Goal: Task Accomplishment & Management: Manage account settings

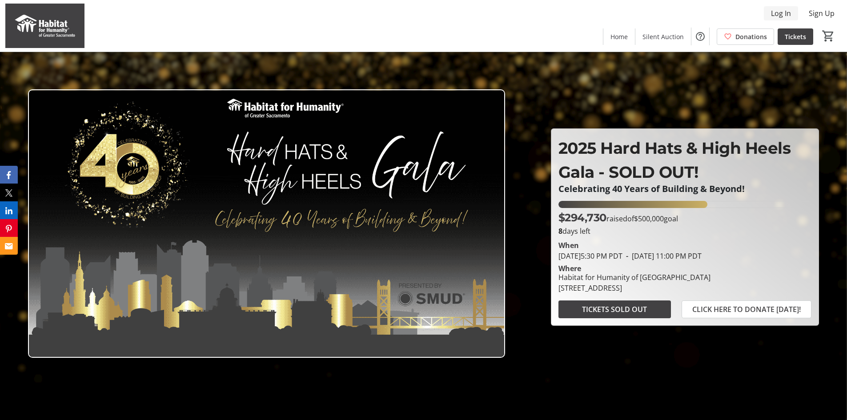
click at [778, 10] on span "Log In" at bounding box center [781, 13] width 20 height 11
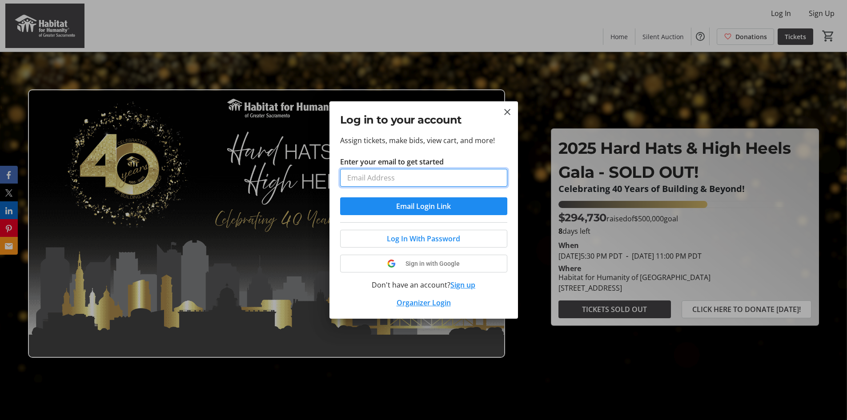
click at [400, 179] on input "Enter your email to get started" at bounding box center [423, 178] width 167 height 18
type input "[EMAIL_ADDRESS][PERSON_NAME][DOMAIN_NAME]"
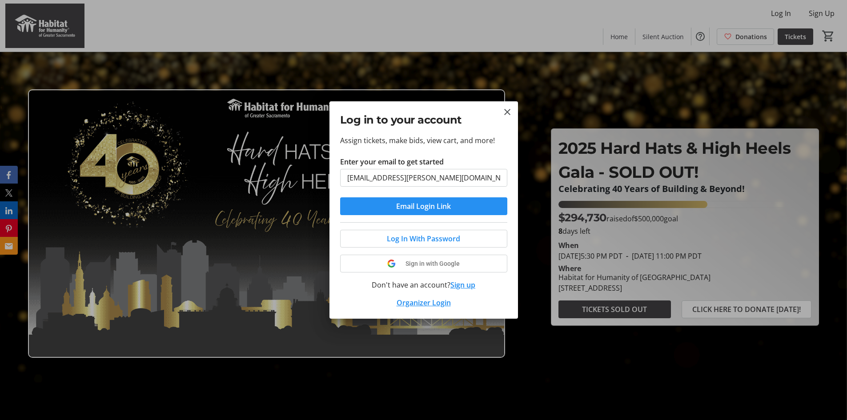
click at [394, 205] on span "submit" at bounding box center [423, 206] width 167 height 21
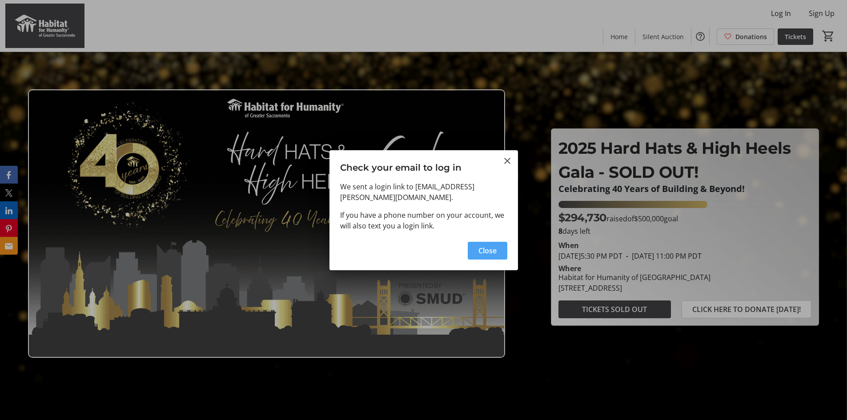
click at [478, 245] on span "Close" at bounding box center [487, 250] width 18 height 11
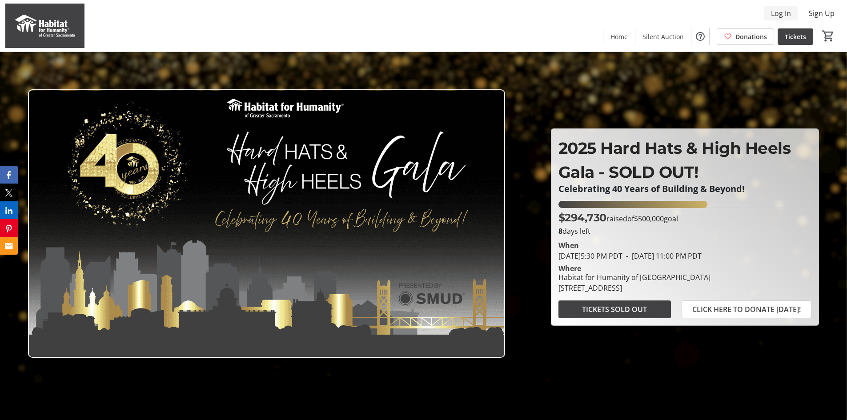
click at [784, 16] on span "Log In" at bounding box center [781, 13] width 20 height 11
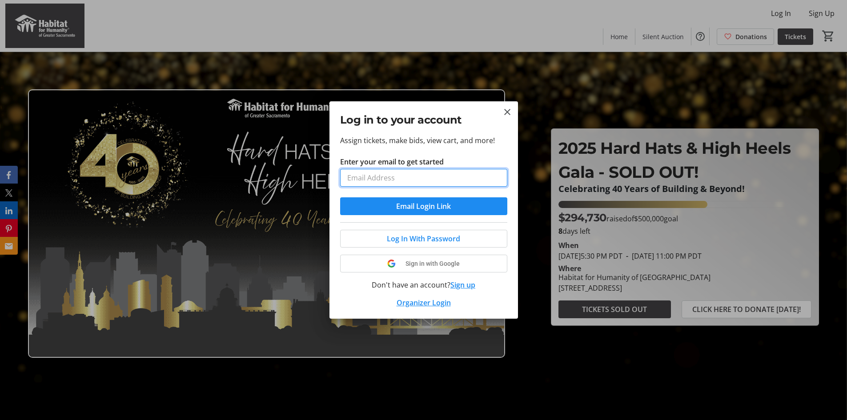
click at [394, 181] on input "Enter your email to get started" at bounding box center [423, 178] width 167 height 18
type input "[EMAIL_ADDRESS][PERSON_NAME][DOMAIN_NAME]"
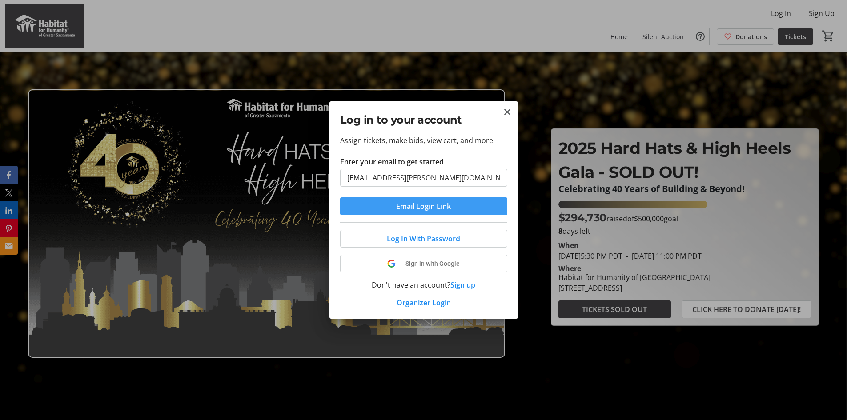
click at [400, 206] on span "Email Login Link" at bounding box center [423, 206] width 55 height 11
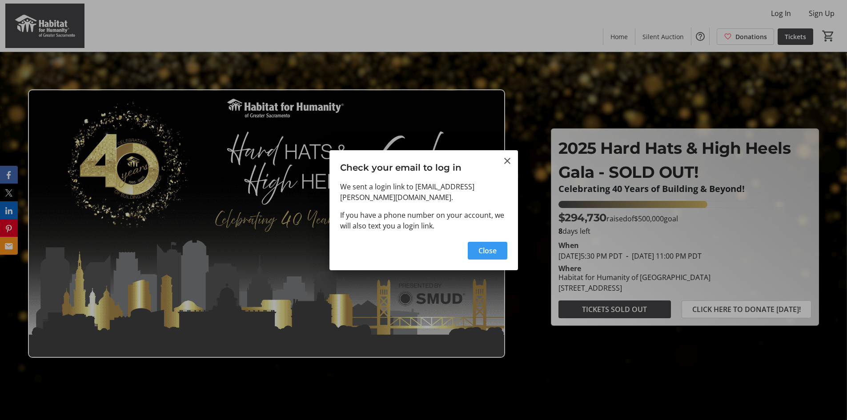
click at [482, 245] on span "Close" at bounding box center [487, 250] width 18 height 11
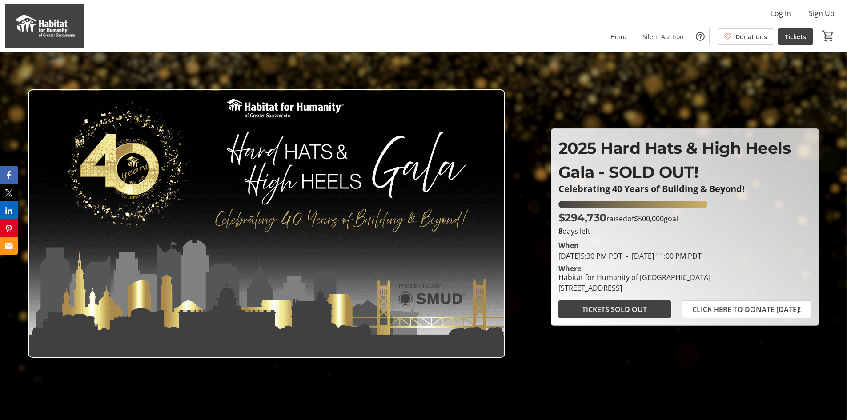
click at [728, 105] on div at bounding box center [423, 210] width 847 height 420
click at [776, 13] on span "Log In" at bounding box center [781, 13] width 20 height 11
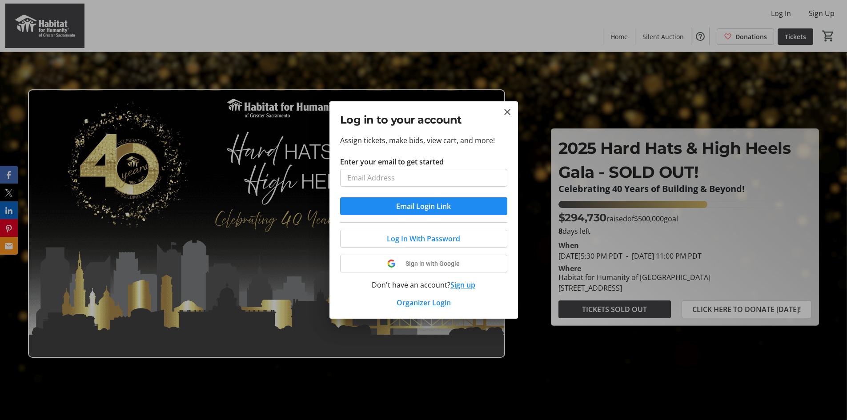
click at [453, 283] on div "Log In With Password Sign in with Google Don't have an account? Sign up Organiz…" at bounding box center [423, 265] width 167 height 86
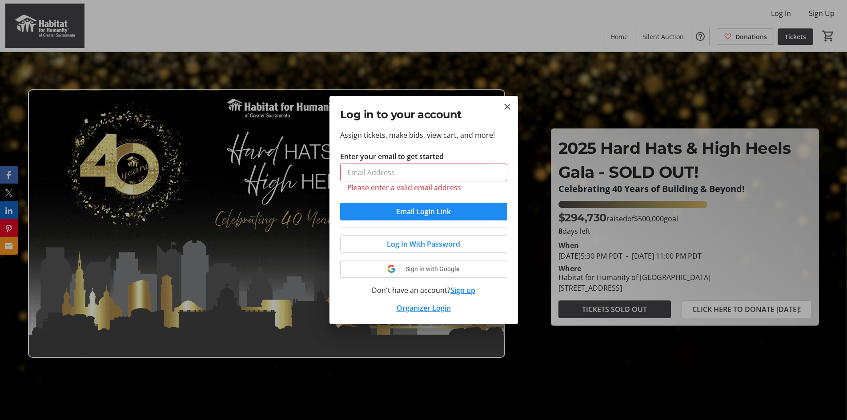
click at [462, 288] on button "Sign up" at bounding box center [462, 290] width 25 height 11
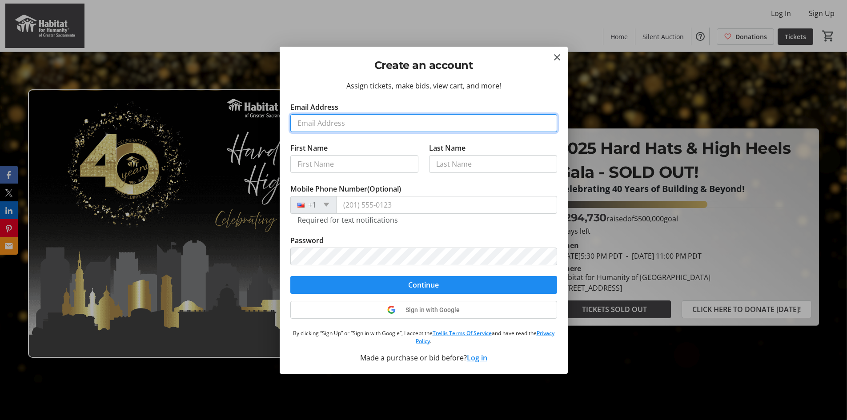
click at [363, 117] on input "Email Address" at bounding box center [423, 123] width 267 height 18
type input "ehoppe@teichert.com"
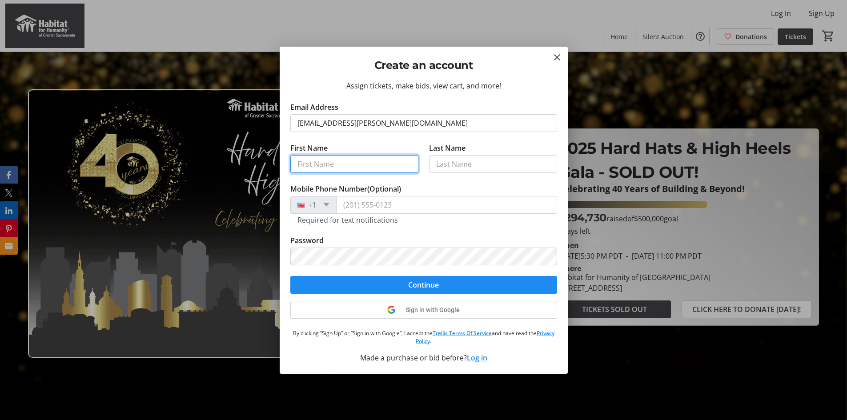
type input "[PERSON_NAME]"
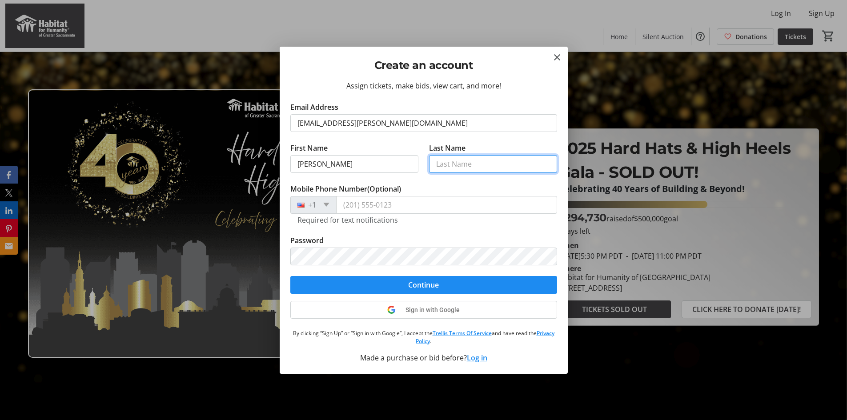
type input "[PERSON_NAME]"
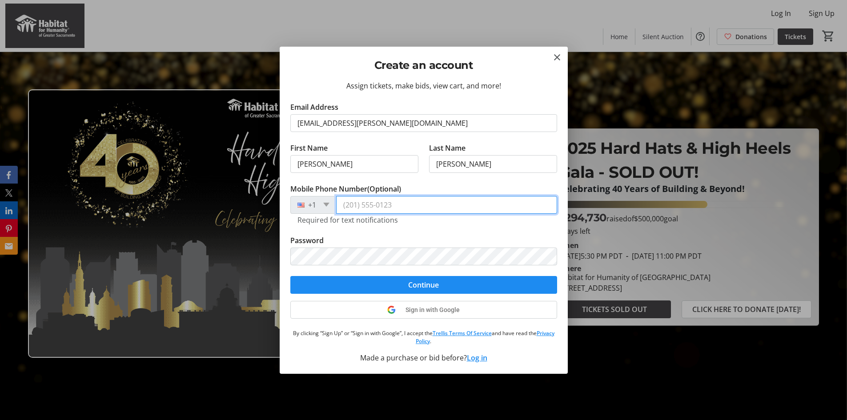
type input "(916) 803-3209"
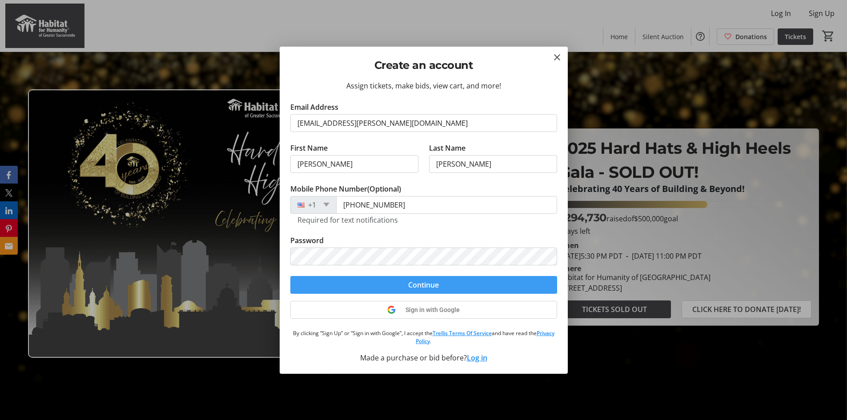
click at [390, 285] on span "submit" at bounding box center [423, 284] width 267 height 21
click at [384, 284] on span "submit" at bounding box center [423, 284] width 267 height 21
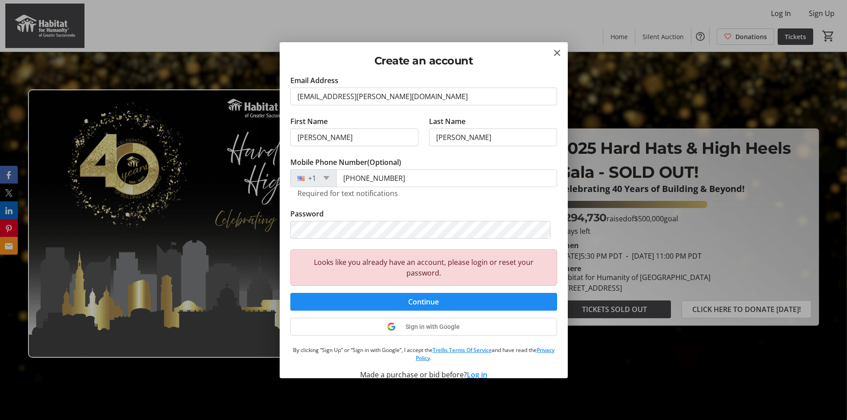
scroll to position [35, 0]
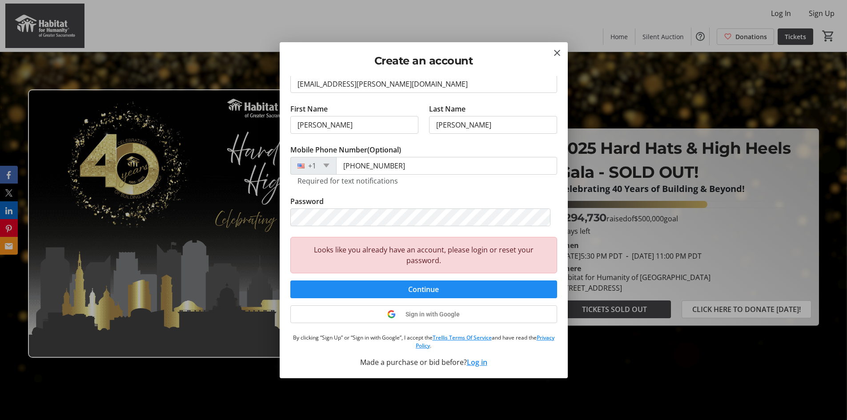
click at [474, 361] on button "Log in" at bounding box center [477, 362] width 20 height 11
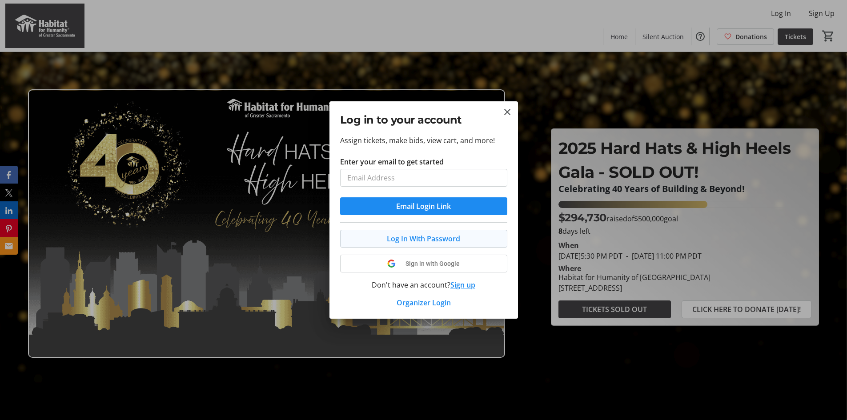
click at [424, 239] on span "Log In With Password" at bounding box center [423, 238] width 73 height 11
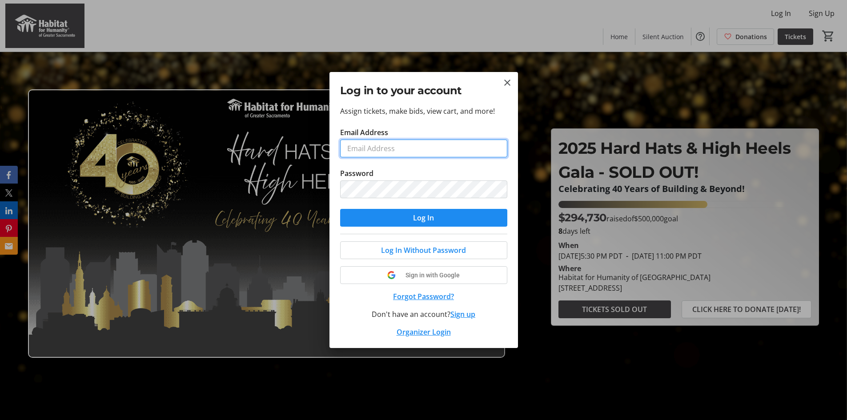
type input "[EMAIL_ADDRESS][PERSON_NAME][DOMAIN_NAME]"
click at [376, 144] on input "[EMAIL_ADDRESS][PERSON_NAME][DOMAIN_NAME]" at bounding box center [423, 149] width 167 height 18
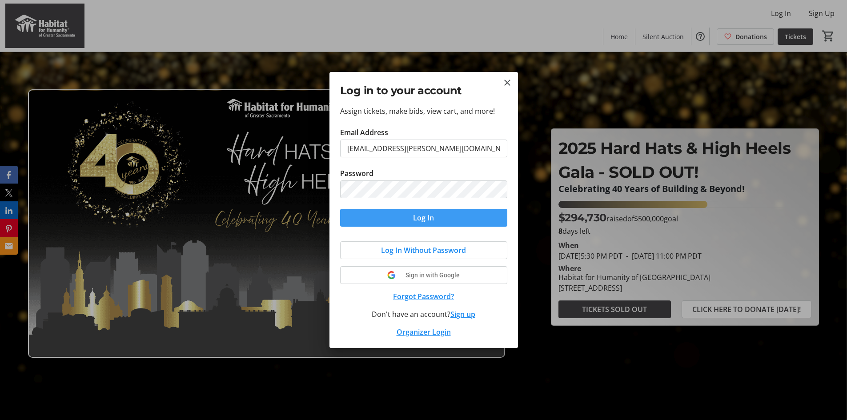
click at [345, 214] on span "submit" at bounding box center [423, 217] width 167 height 21
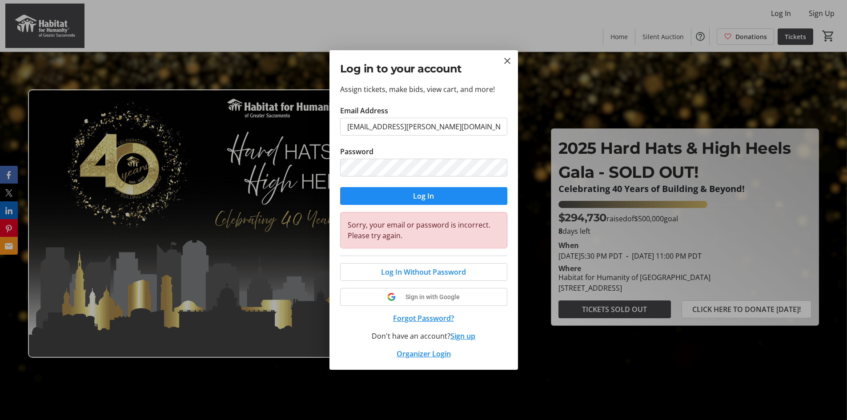
click at [426, 317] on button "Forgot Password?" at bounding box center [423, 318] width 167 height 11
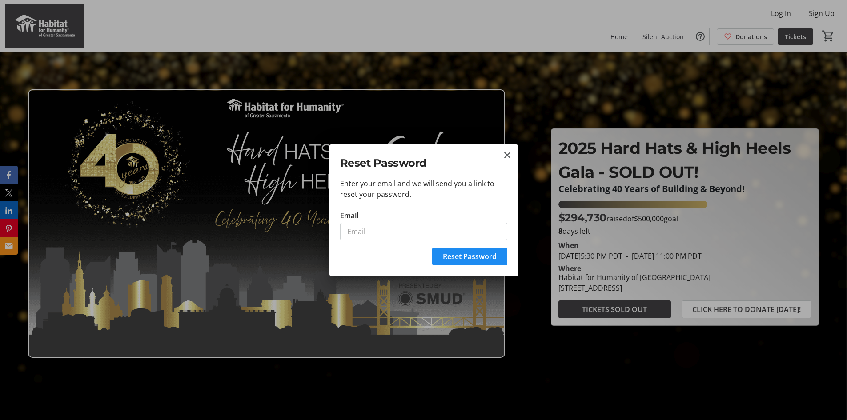
click at [417, 243] on div "Reset Password" at bounding box center [424, 259] width 189 height 34
click at [412, 234] on input "Email" at bounding box center [423, 232] width 167 height 18
type input "[EMAIL_ADDRESS][PERSON_NAME][DOMAIN_NAME]"
click at [446, 254] on span "Reset Password" at bounding box center [470, 256] width 54 height 11
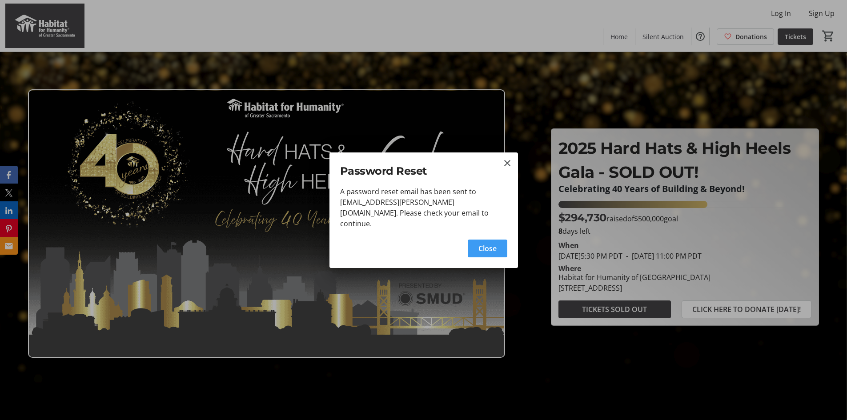
click at [493, 243] on span "Close" at bounding box center [487, 248] width 18 height 11
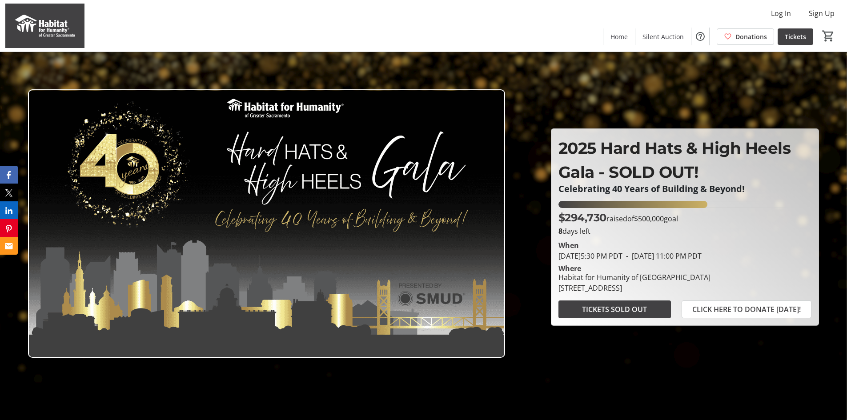
drag, startPoint x: 730, startPoint y: 98, endPoint x: 527, endPoint y: 24, distance: 215.8
click at [729, 98] on div at bounding box center [423, 210] width 847 height 420
click at [721, 92] on div at bounding box center [423, 210] width 847 height 420
click at [778, 10] on span "Log In" at bounding box center [781, 13] width 20 height 11
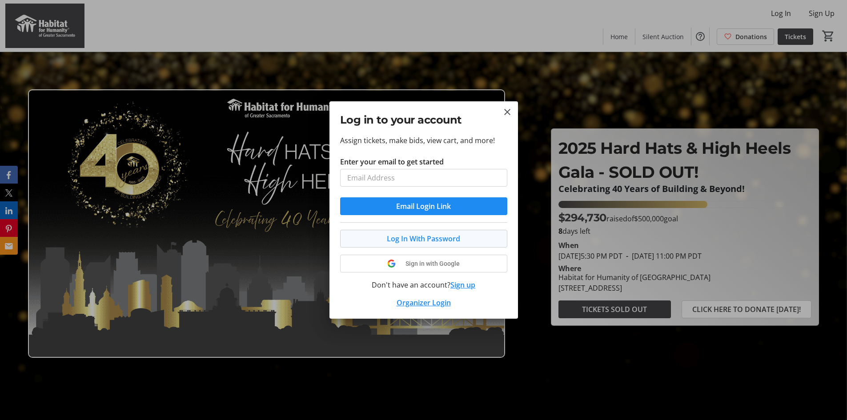
click at [411, 237] on button "Log In With Password" at bounding box center [423, 239] width 167 height 18
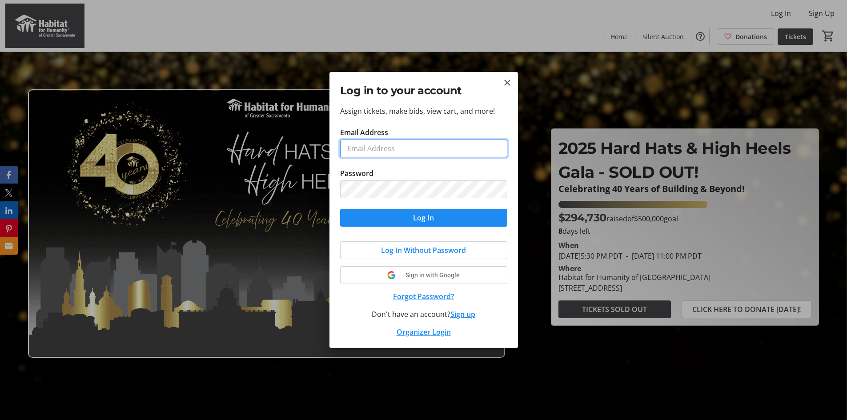
type input "[EMAIL_ADDRESS][PERSON_NAME][DOMAIN_NAME]"
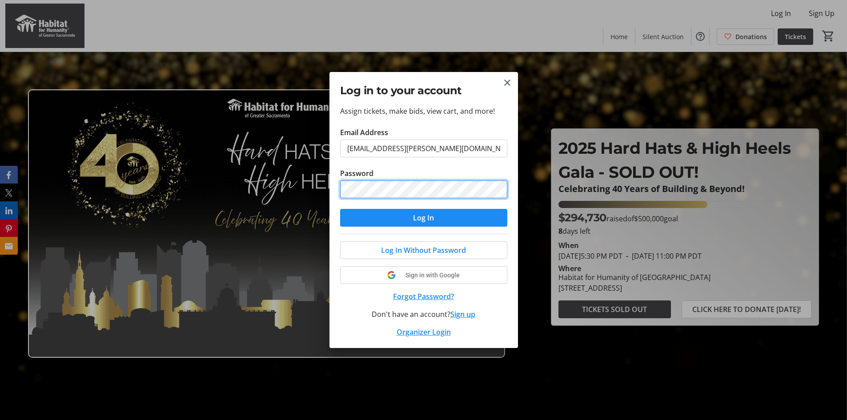
click at [289, 191] on div "Log in to your account Assign tickets, make bids, view cart, and more! Email Ad…" at bounding box center [423, 210] width 847 height 420
click at [352, 214] on span "submit" at bounding box center [423, 217] width 167 height 21
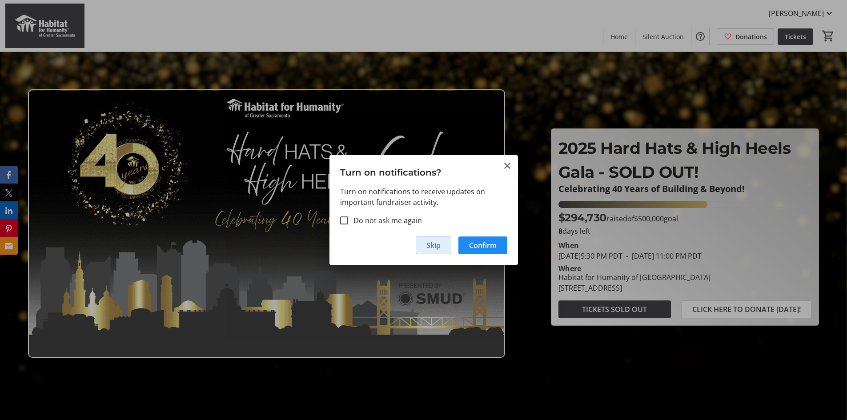
click at [435, 246] on span "Skip" at bounding box center [433, 245] width 14 height 11
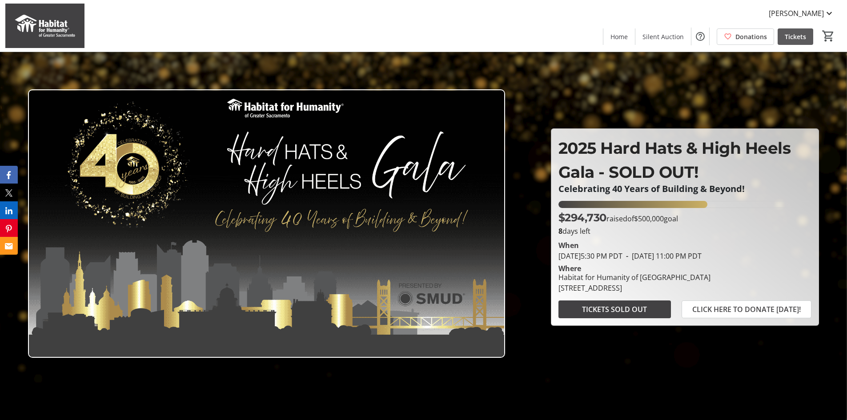
click at [803, 35] on span "Tickets" at bounding box center [795, 36] width 21 height 9
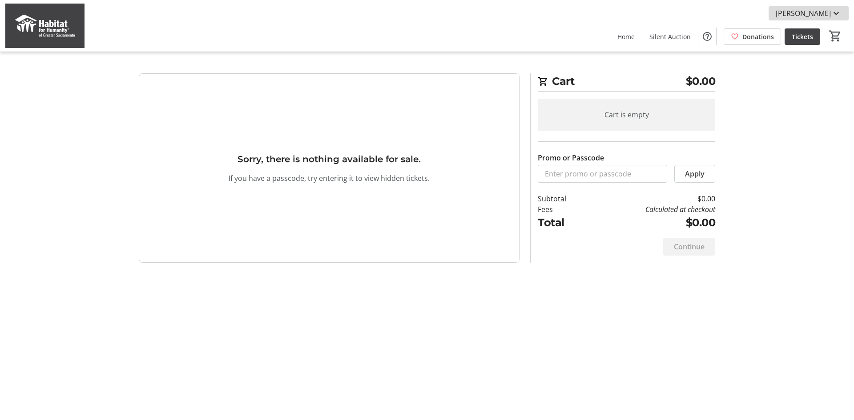
click at [824, 15] on span "[PERSON_NAME]" at bounding box center [803, 13] width 55 height 11
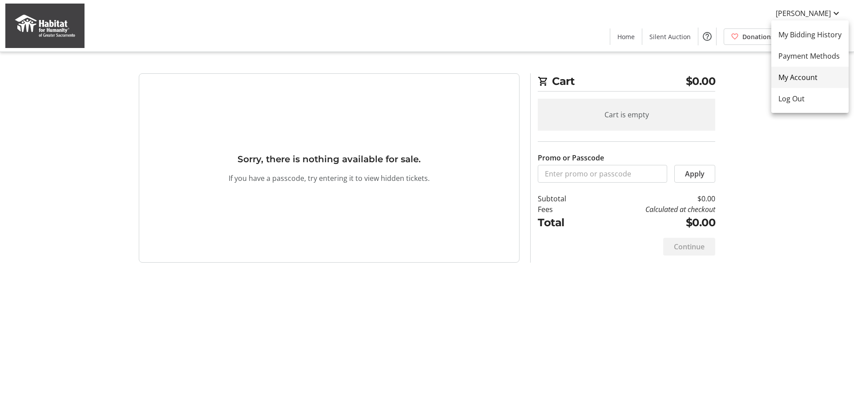
click at [793, 75] on span "My Account" at bounding box center [809, 77] width 63 height 11
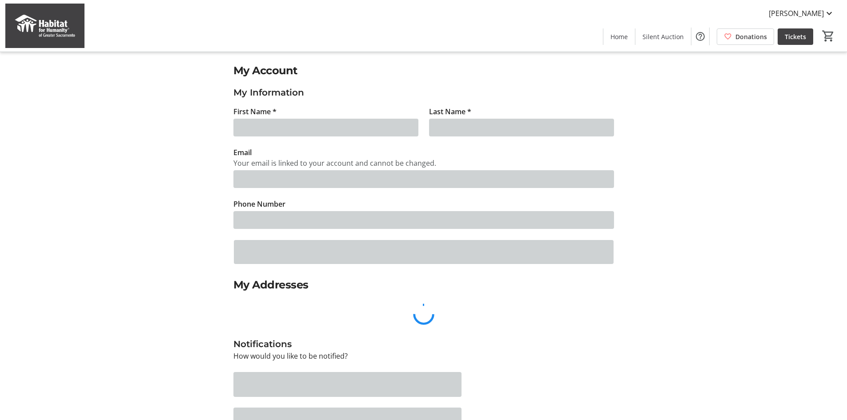
type input "[PERSON_NAME]"
type input "[EMAIL_ADDRESS][PERSON_NAME][DOMAIN_NAME]"
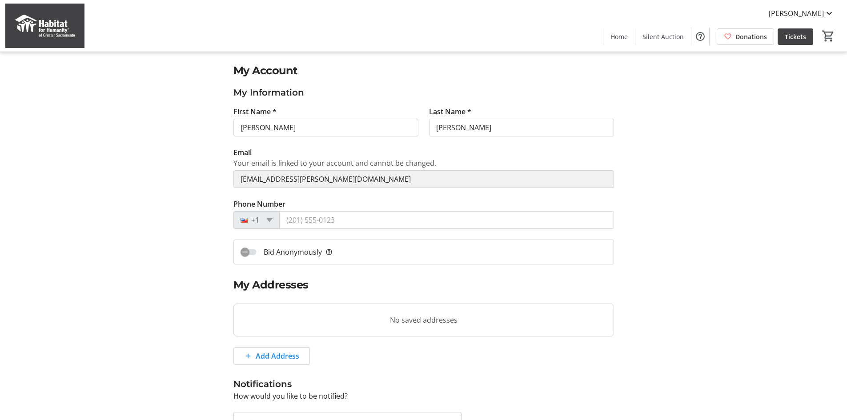
click at [749, 212] on tr-donor-account-edit-ui "My Account My Information First Name * Ellen Last Name * Hoppe Email Your email…" at bounding box center [423, 321] width 847 height 539
click at [752, 156] on tr-donor-account-edit-ui "My Account My Information First Name * Ellen Last Name * Hoppe Email Your email…" at bounding box center [423, 321] width 847 height 539
click at [793, 37] on span "Tickets" at bounding box center [795, 36] width 21 height 9
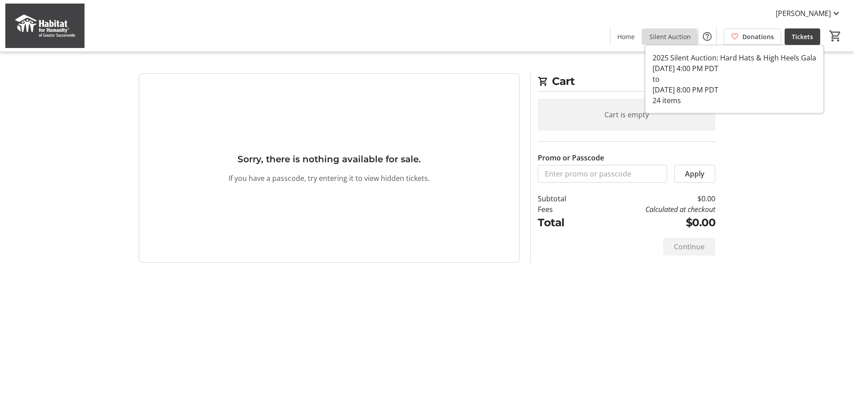
click at [651, 39] on span "Silent Auction" at bounding box center [669, 36] width 41 height 9
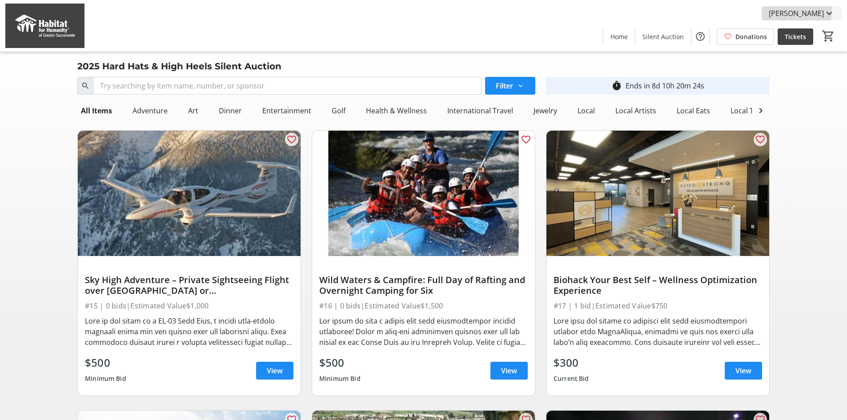
click at [812, 12] on span "[PERSON_NAME]" at bounding box center [796, 13] width 55 height 11
click at [812, 12] on div at bounding box center [423, 210] width 847 height 420
click at [812, 12] on span "[PERSON_NAME]" at bounding box center [796, 13] width 55 height 11
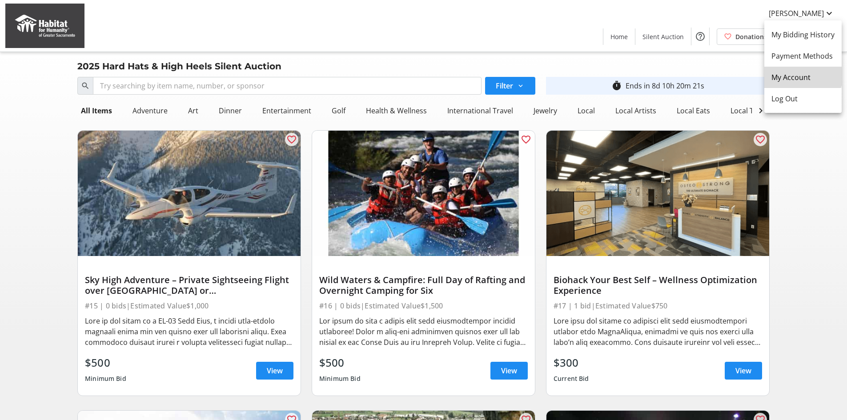
click at [796, 76] on span "My Account" at bounding box center [803, 77] width 63 height 11
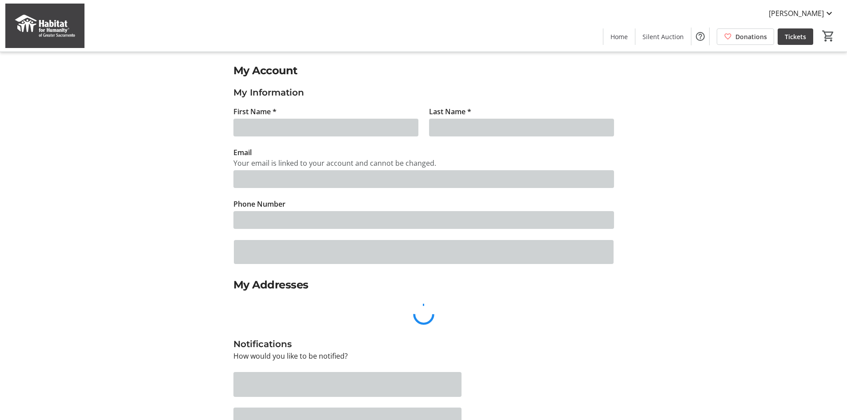
type input "[PERSON_NAME]"
type input "[EMAIL_ADDRESS][PERSON_NAME][DOMAIN_NAME]"
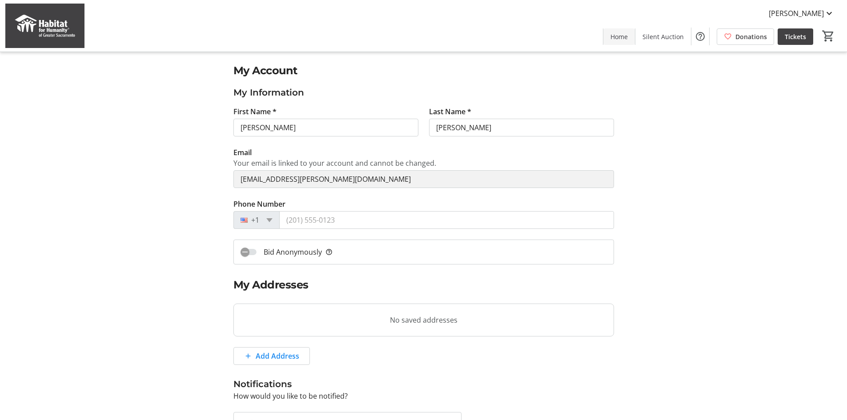
click at [615, 40] on span "Home" at bounding box center [619, 36] width 17 height 9
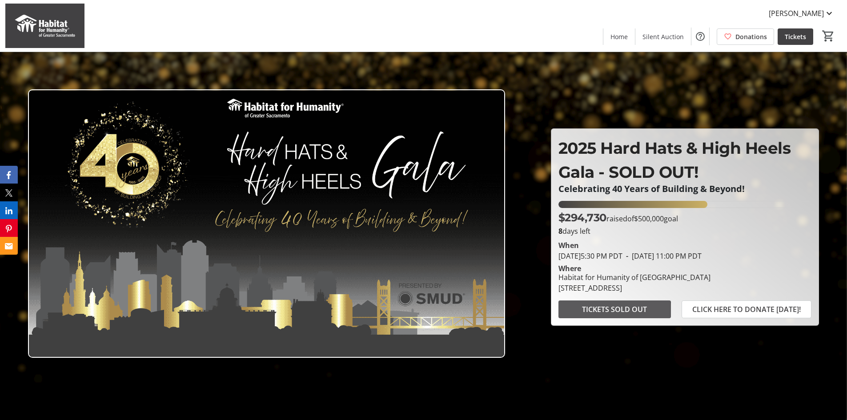
click at [611, 312] on span "TICKETS SOLD OUT" at bounding box center [614, 309] width 65 height 11
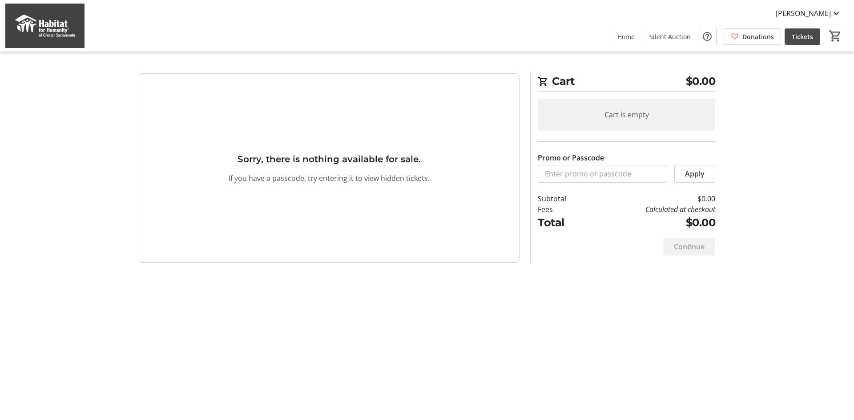
click at [804, 30] on span at bounding box center [802, 36] width 36 height 21
click at [832, 36] on mat-icon "0" at bounding box center [834, 35] width 13 height 13
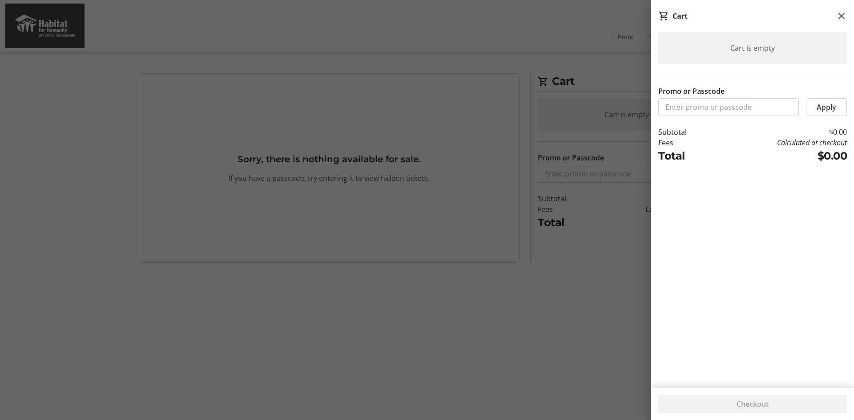
click at [540, 57] on div at bounding box center [427, 210] width 854 height 420
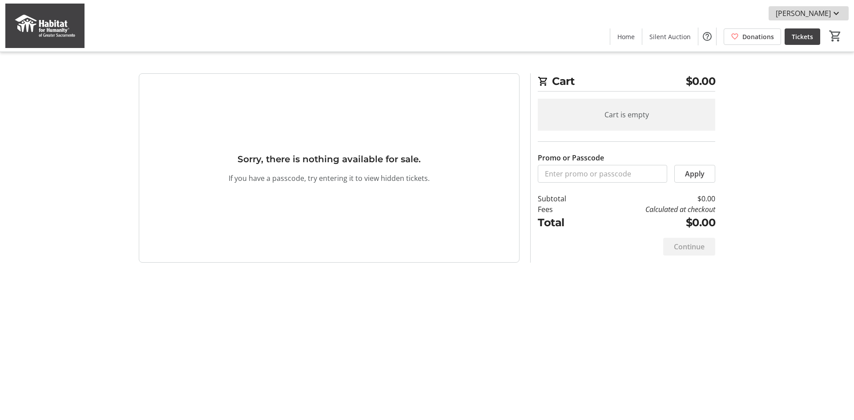
click at [835, 9] on mat-icon at bounding box center [836, 13] width 11 height 11
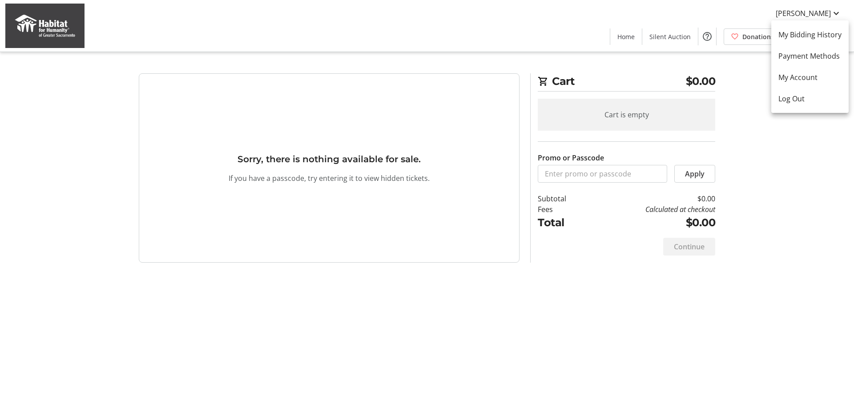
click at [69, 24] on div at bounding box center [427, 210] width 854 height 420
click at [56, 26] on img at bounding box center [44, 26] width 79 height 44
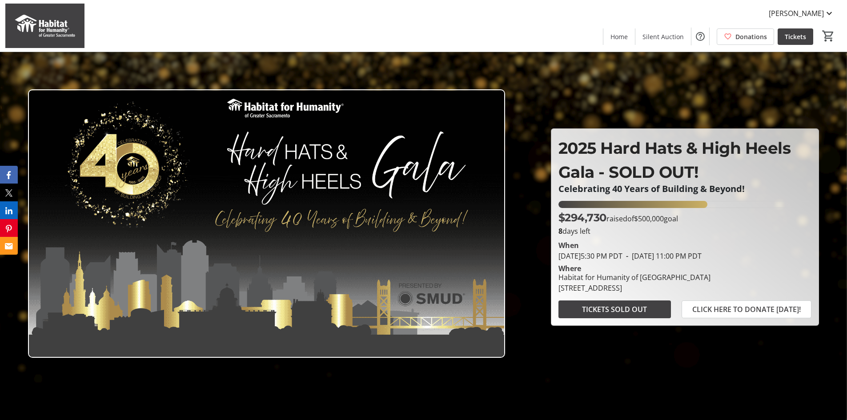
click at [30, 16] on img at bounding box center [44, 26] width 79 height 44
click at [816, 14] on span "[PERSON_NAME]" at bounding box center [796, 13] width 55 height 11
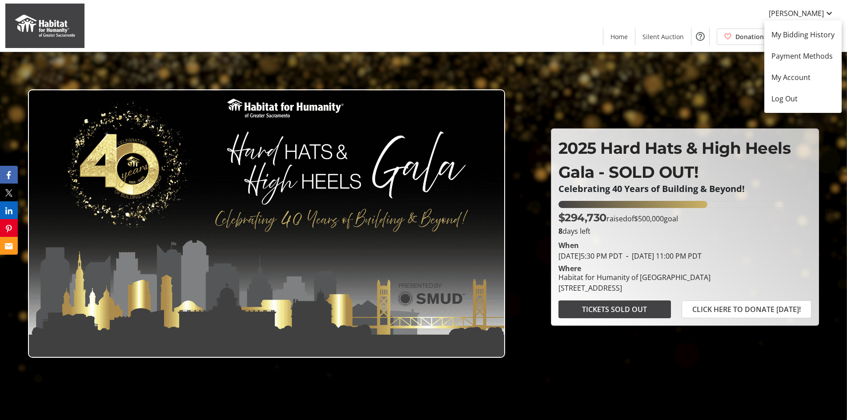
click at [806, 11] on div at bounding box center [423, 210] width 847 height 420
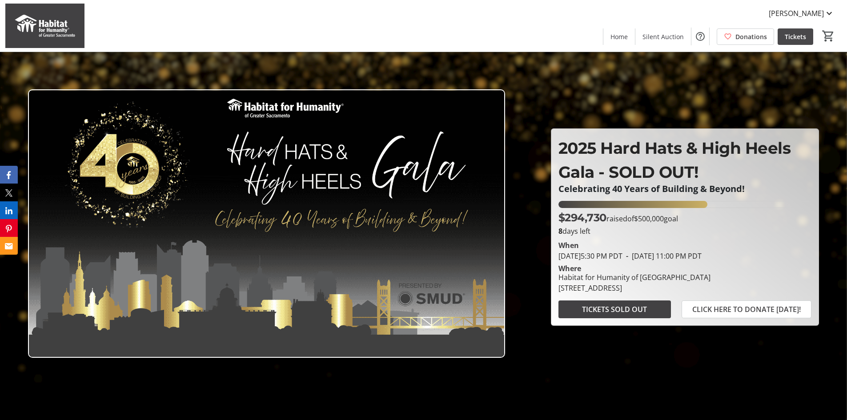
click at [795, 35] on span "Tickets" at bounding box center [795, 36] width 21 height 9
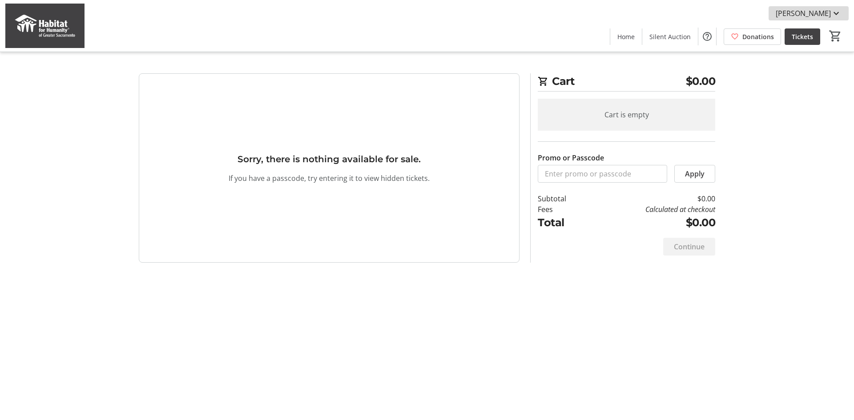
click at [840, 12] on mat-icon at bounding box center [836, 13] width 11 height 11
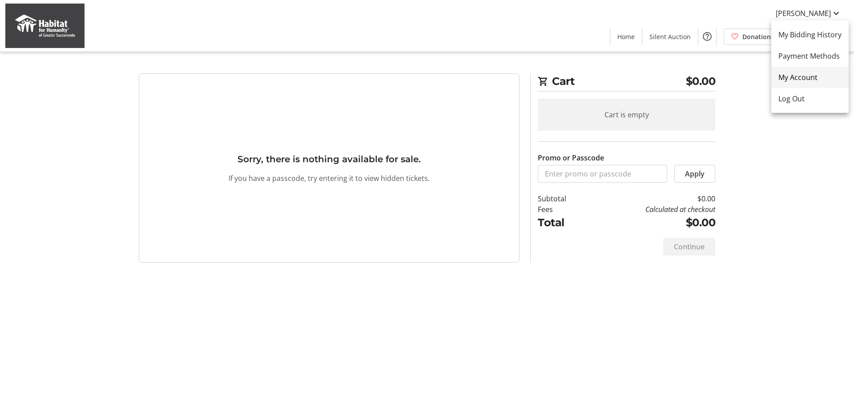
click at [803, 73] on span "My Account" at bounding box center [809, 77] width 63 height 11
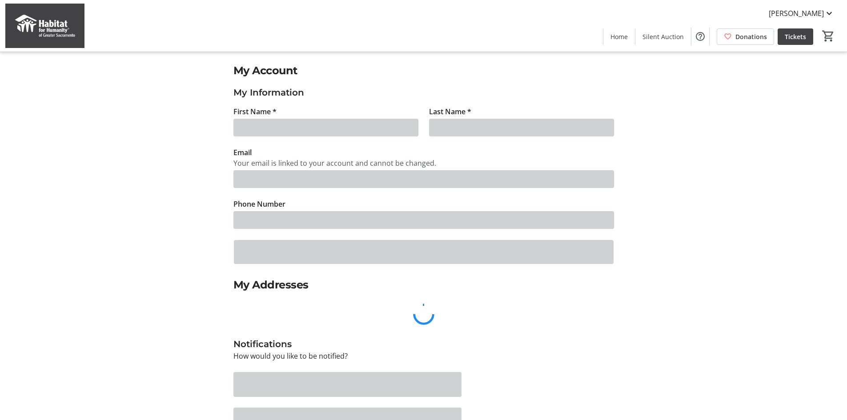
type input "[PERSON_NAME]"
type input "[EMAIL_ADDRESS][PERSON_NAME][DOMAIN_NAME]"
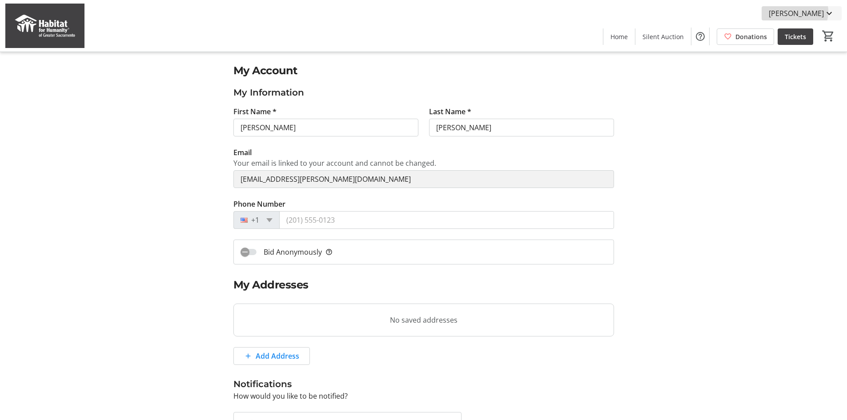
click at [810, 12] on span "[PERSON_NAME]" at bounding box center [796, 13] width 55 height 11
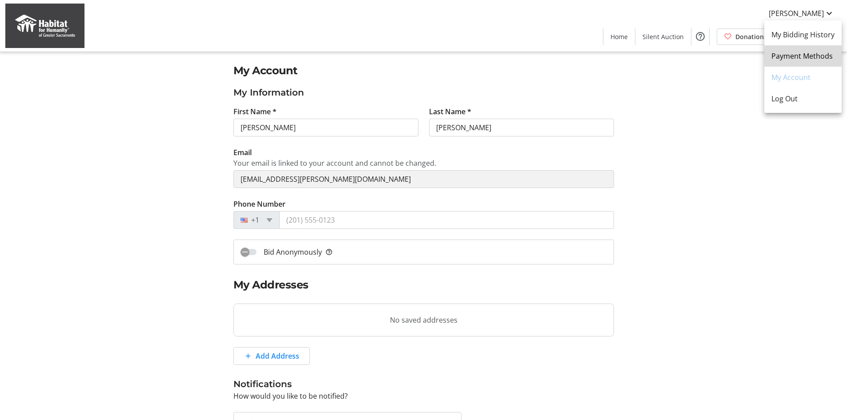
click at [800, 56] on span "Payment Methods" at bounding box center [803, 56] width 63 height 11
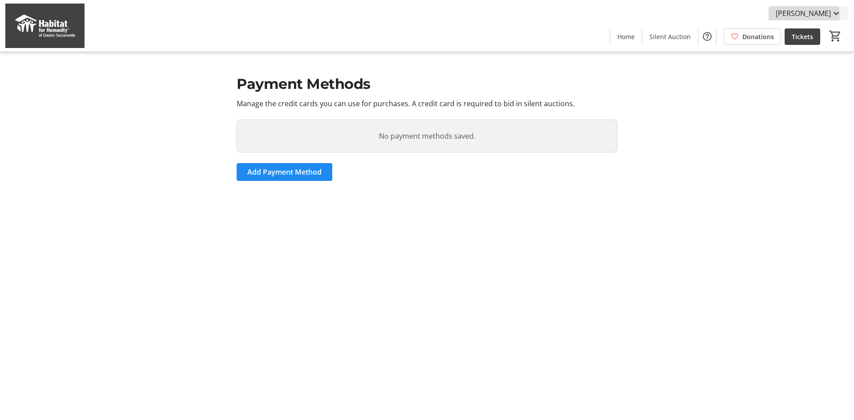
click at [819, 14] on span "[PERSON_NAME]" at bounding box center [803, 13] width 55 height 11
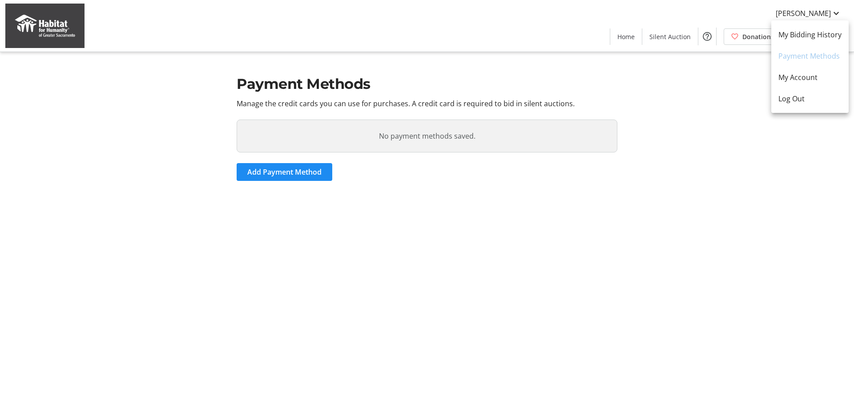
click at [702, 90] on div at bounding box center [427, 210] width 854 height 420
click at [706, 35] on mat-icon "Help" at bounding box center [707, 36] width 11 height 11
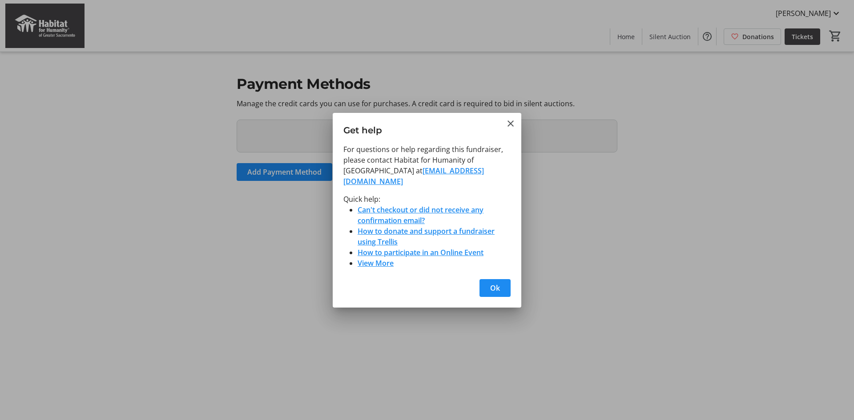
click at [517, 124] on h3 "Get help" at bounding box center [427, 128] width 189 height 31
click at [512, 123] on mat-icon "Close" at bounding box center [510, 123] width 11 height 11
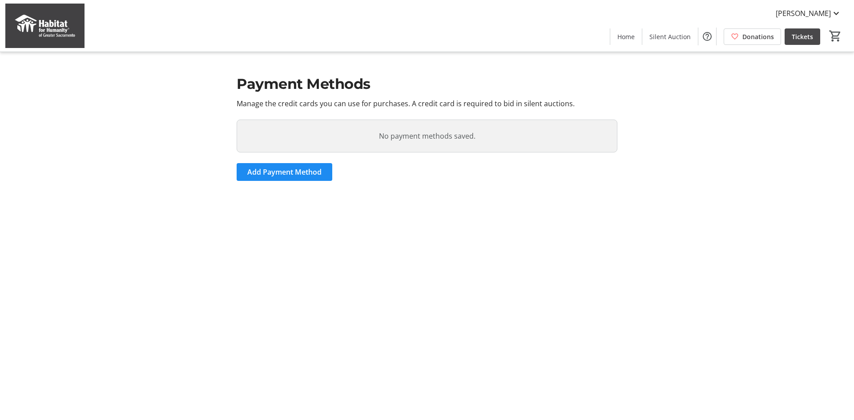
click at [799, 33] on span "Tickets" at bounding box center [802, 36] width 21 height 9
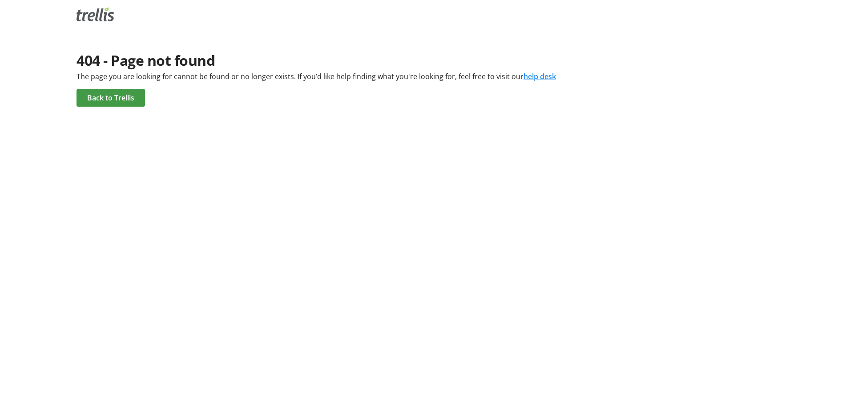
click at [100, 95] on span "Back to Trellis" at bounding box center [110, 97] width 47 height 11
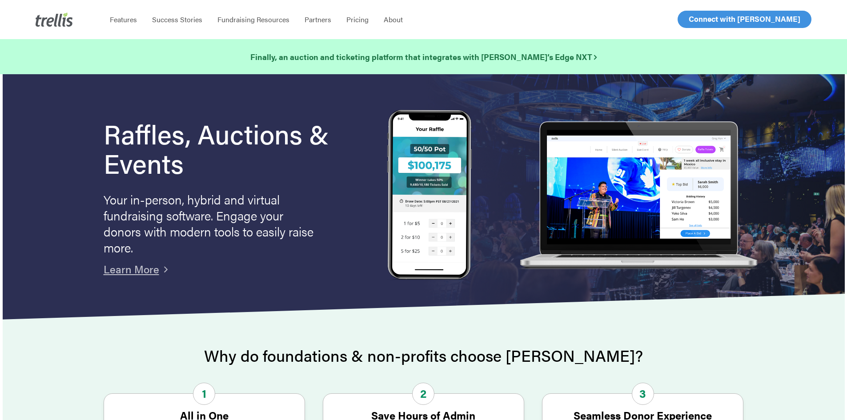
click at [695, 19] on span "Log In" at bounding box center [698, 19] width 21 height 11
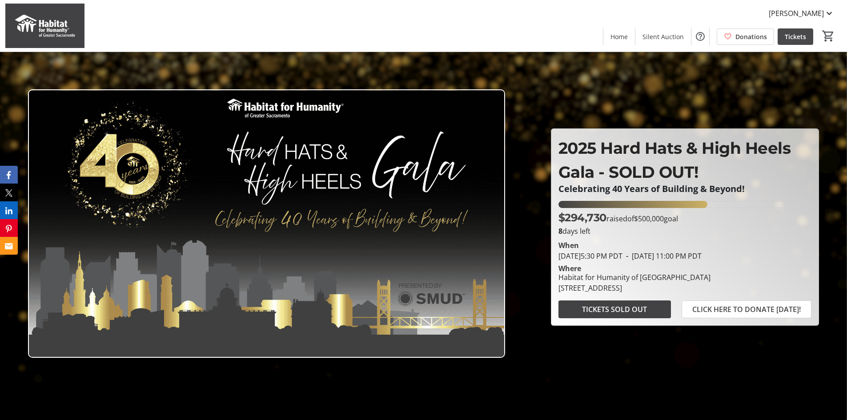
click at [785, 40] on span "Tickets" at bounding box center [795, 36] width 21 height 9
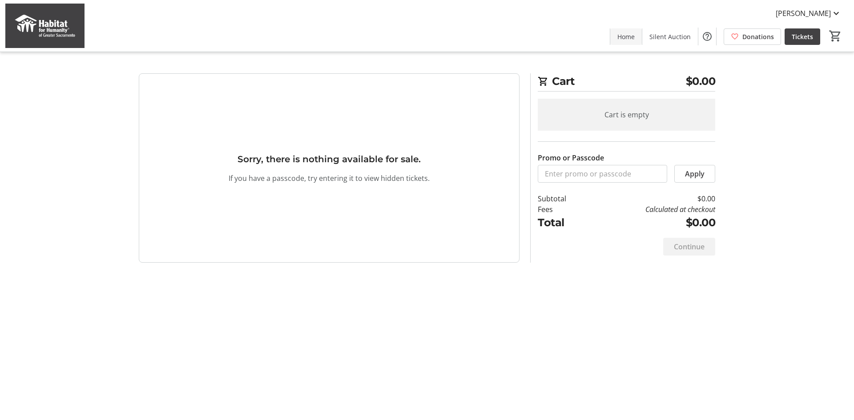
click at [633, 36] on span "Home" at bounding box center [625, 36] width 17 height 9
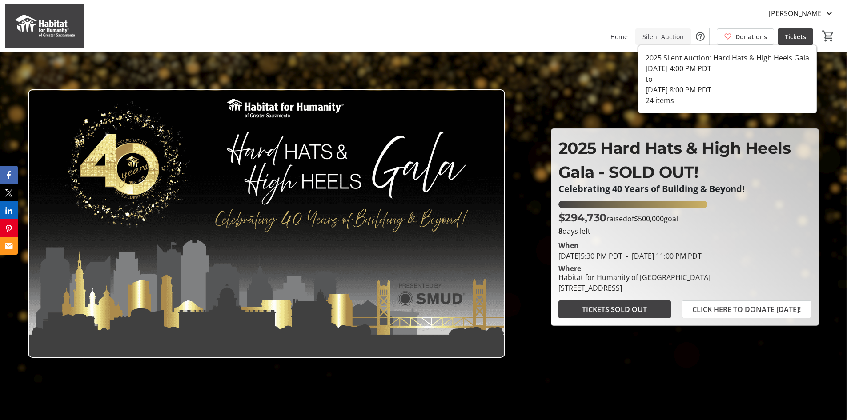
click at [654, 35] on span "Silent Auction" at bounding box center [663, 36] width 41 height 9
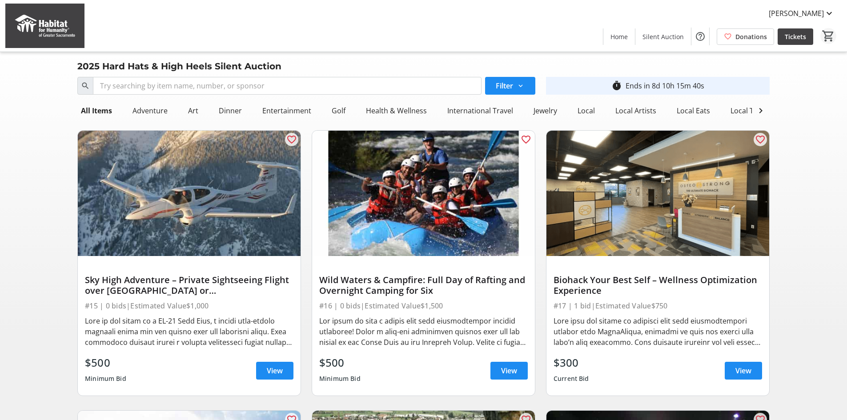
click at [830, 35] on mat-icon "0" at bounding box center [828, 35] width 13 height 13
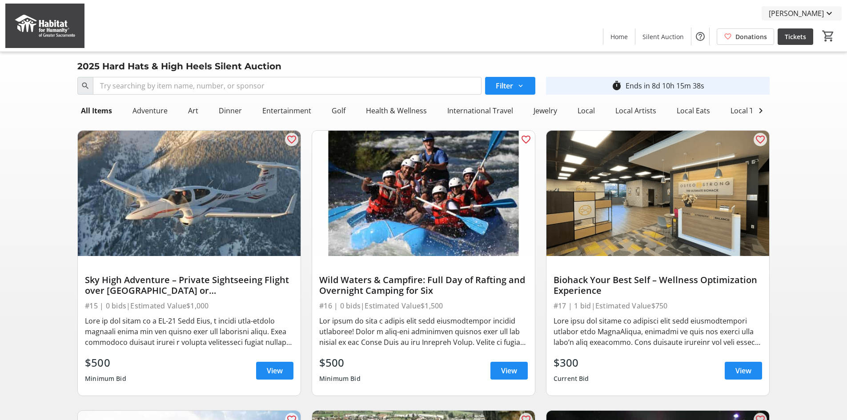
click at [809, 14] on span "[PERSON_NAME]" at bounding box center [796, 13] width 55 height 11
click at [805, 28] on link "My Bidding History" at bounding box center [802, 34] width 77 height 21
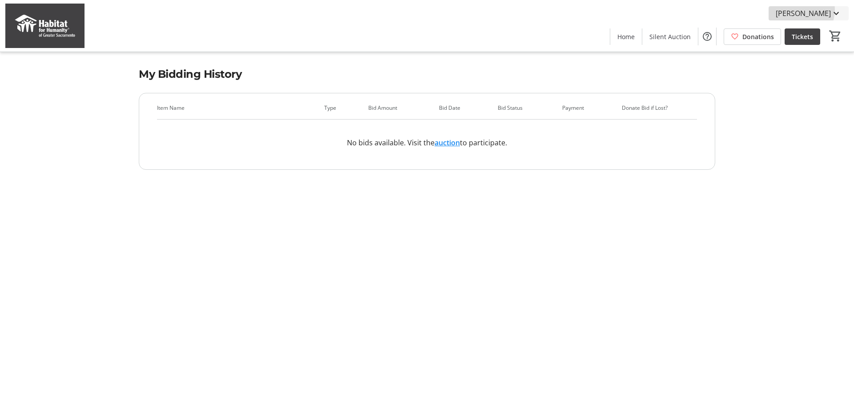
click at [807, 9] on span "[PERSON_NAME]" at bounding box center [803, 13] width 55 height 11
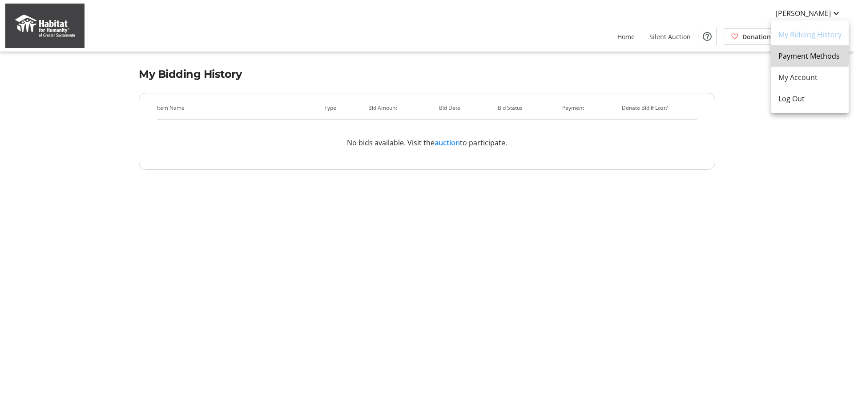
click at [802, 54] on span "Payment Methods" at bounding box center [809, 56] width 63 height 11
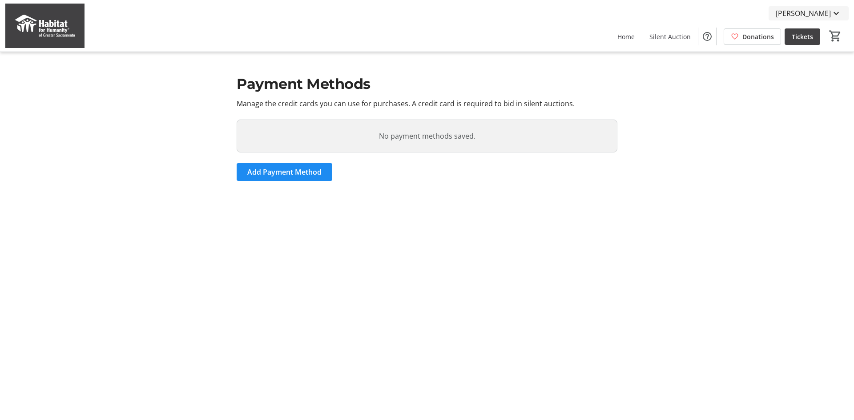
click at [797, 15] on span "[PERSON_NAME]" at bounding box center [803, 13] width 55 height 11
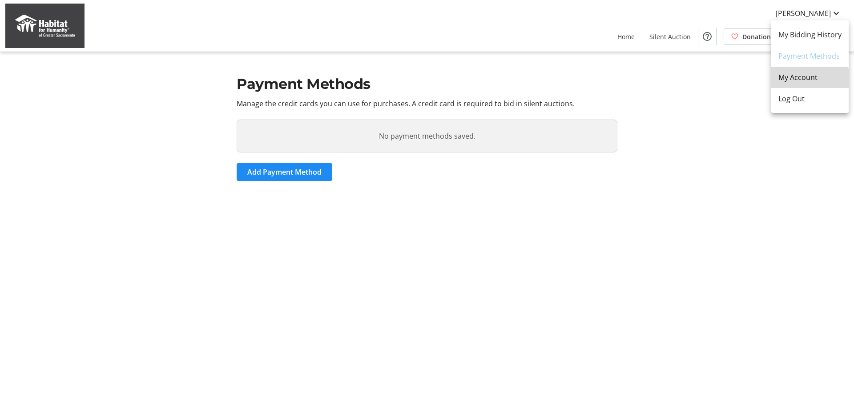
click at [798, 83] on link "My Account" at bounding box center [809, 77] width 77 height 21
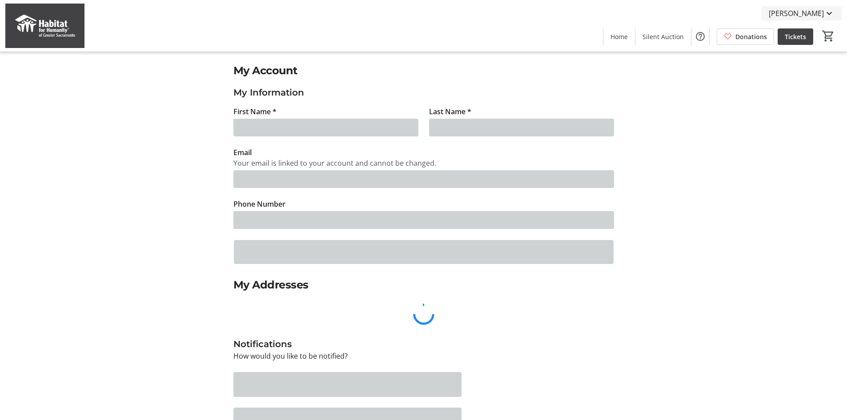
type input "[PERSON_NAME]"
type input "[EMAIL_ADDRESS][PERSON_NAME][DOMAIN_NAME]"
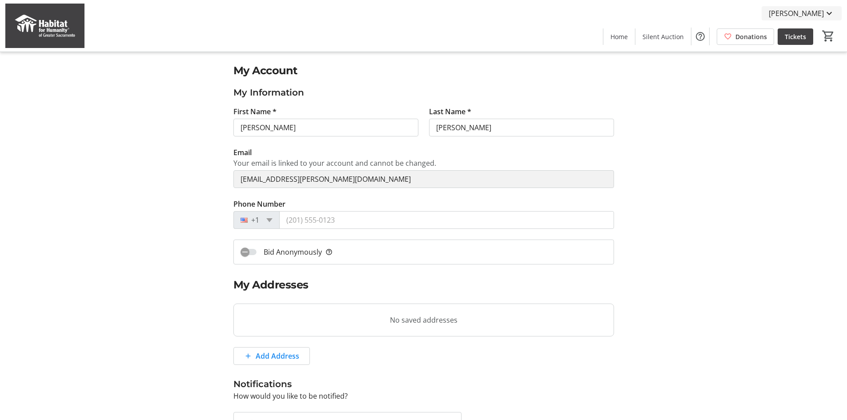
click at [792, 9] on span "[PERSON_NAME]" at bounding box center [796, 13] width 55 height 11
drag, startPoint x: 474, startPoint y: 134, endPoint x: 459, endPoint y: 126, distance: 16.5
click at [475, 134] on div at bounding box center [423, 210] width 847 height 420
